Goal: Task Accomplishment & Management: Manage account settings

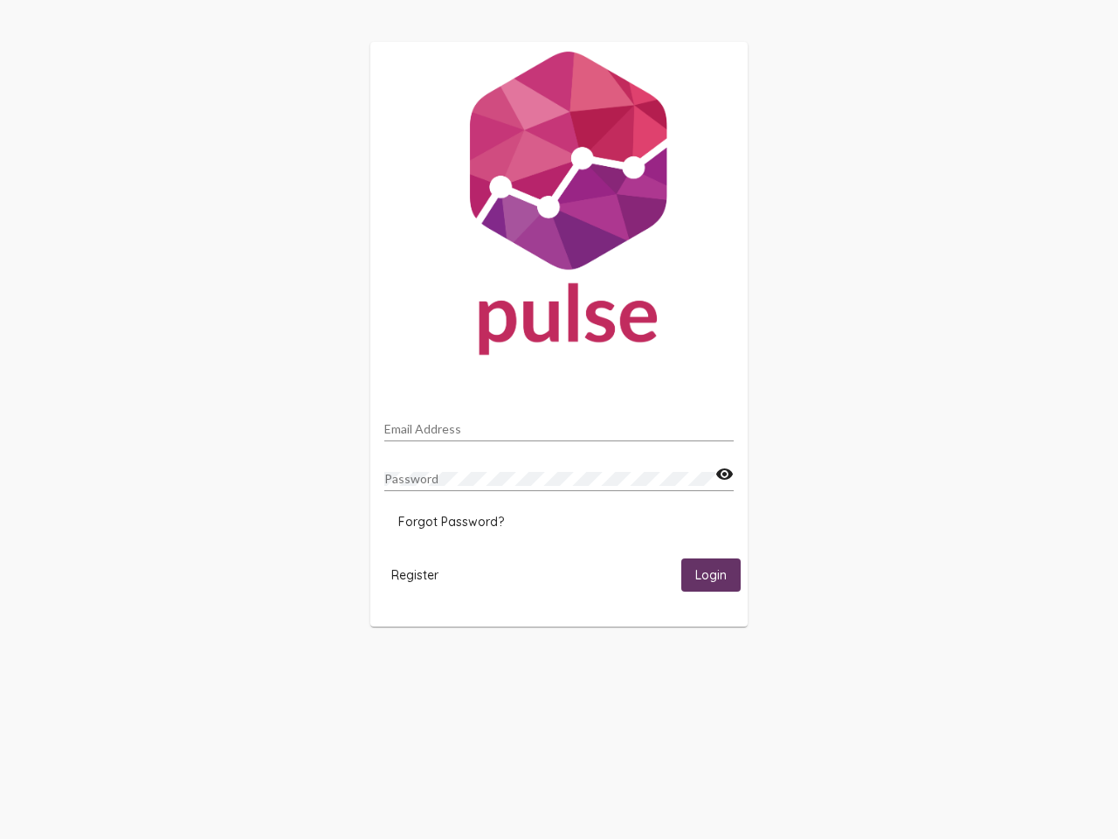
click at [559, 424] on input "Email Address" at bounding box center [558, 429] width 349 height 14
click at [724, 474] on mat-icon "visibility" at bounding box center [725, 474] width 18 height 21
click at [451, 522] on span "Forgot Password?" at bounding box center [451, 522] width 106 height 16
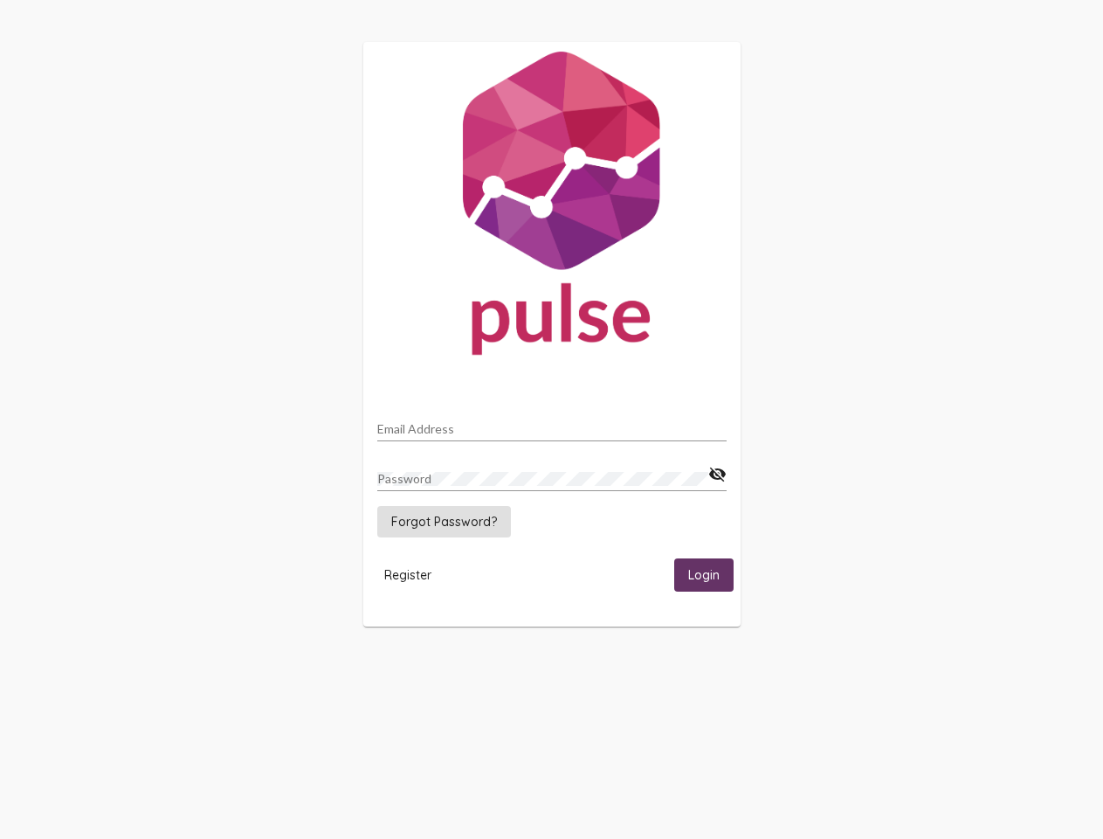
click at [415, 574] on span "Register" at bounding box center [407, 575] width 47 height 16
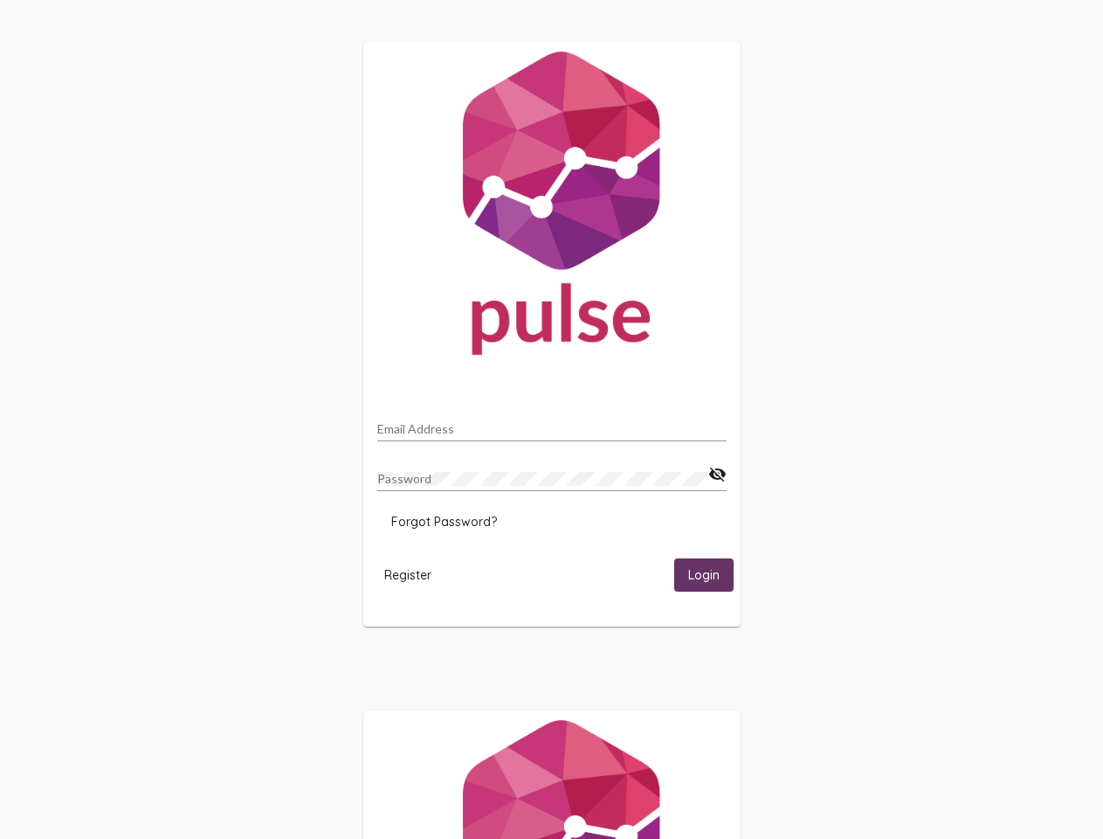
click at [711, 574] on span "Login" at bounding box center [703, 576] width 31 height 16
